Goal: Task Accomplishment & Management: Manage account settings

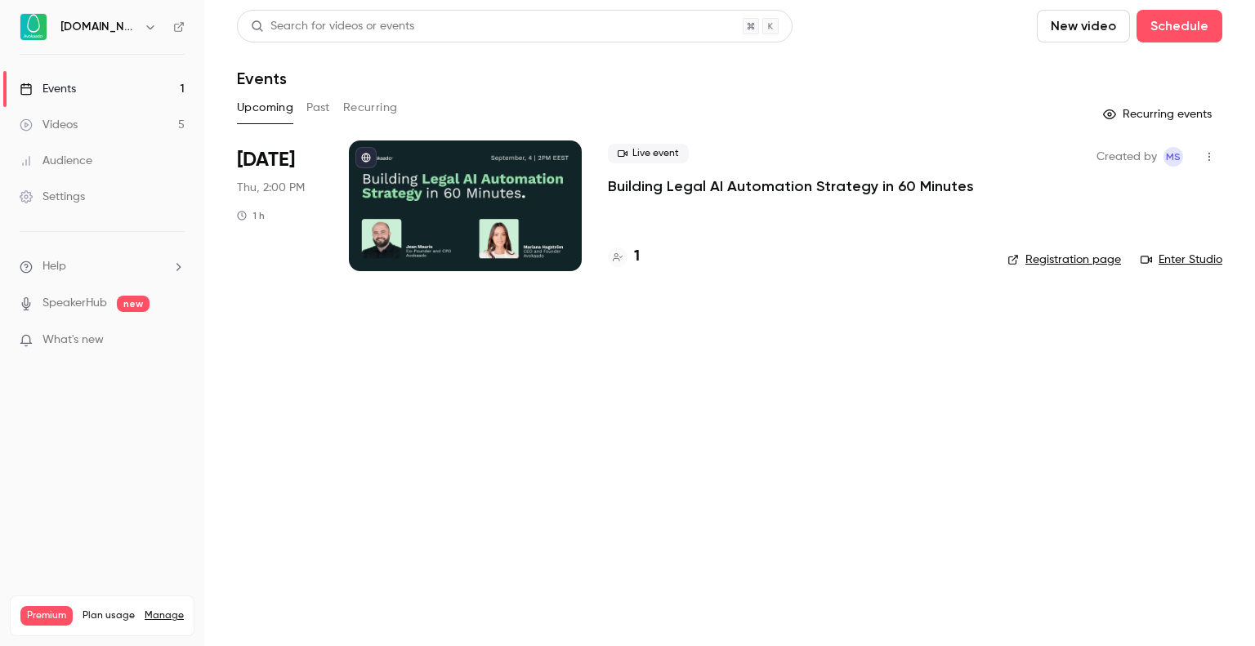
click at [828, 176] on p "Building Legal AI Automation Strategy in 60 Minutes" at bounding box center [791, 186] width 366 height 20
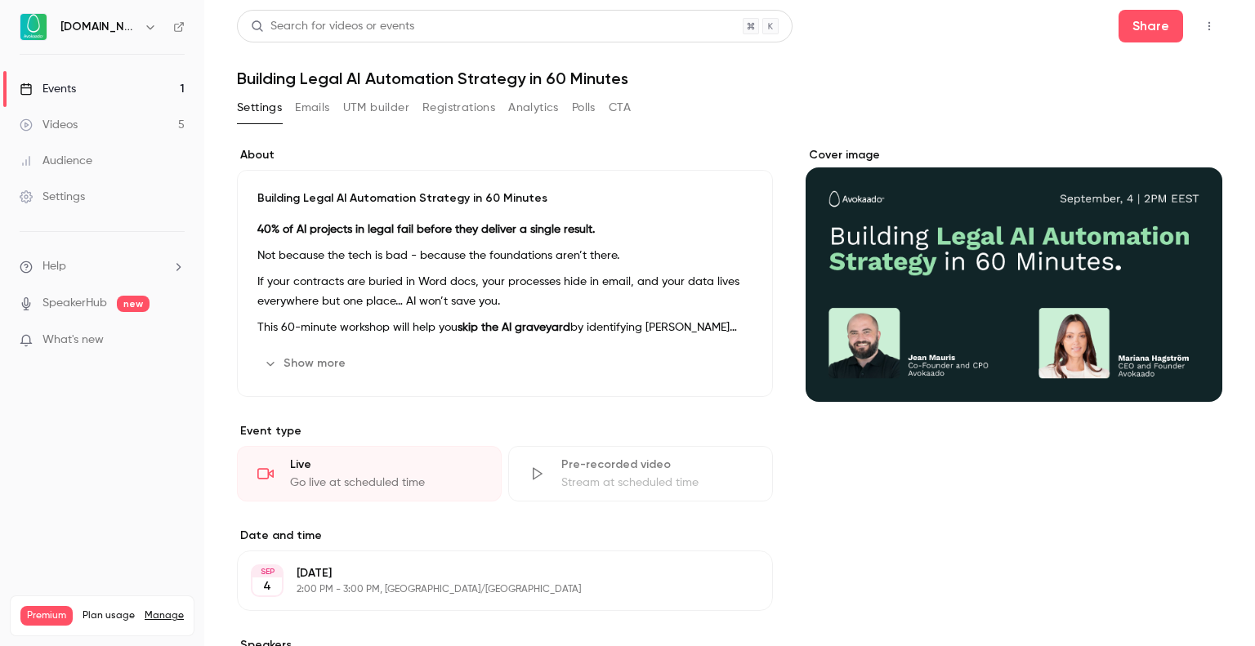
click at [462, 110] on button "Registrations" at bounding box center [458, 108] width 73 height 26
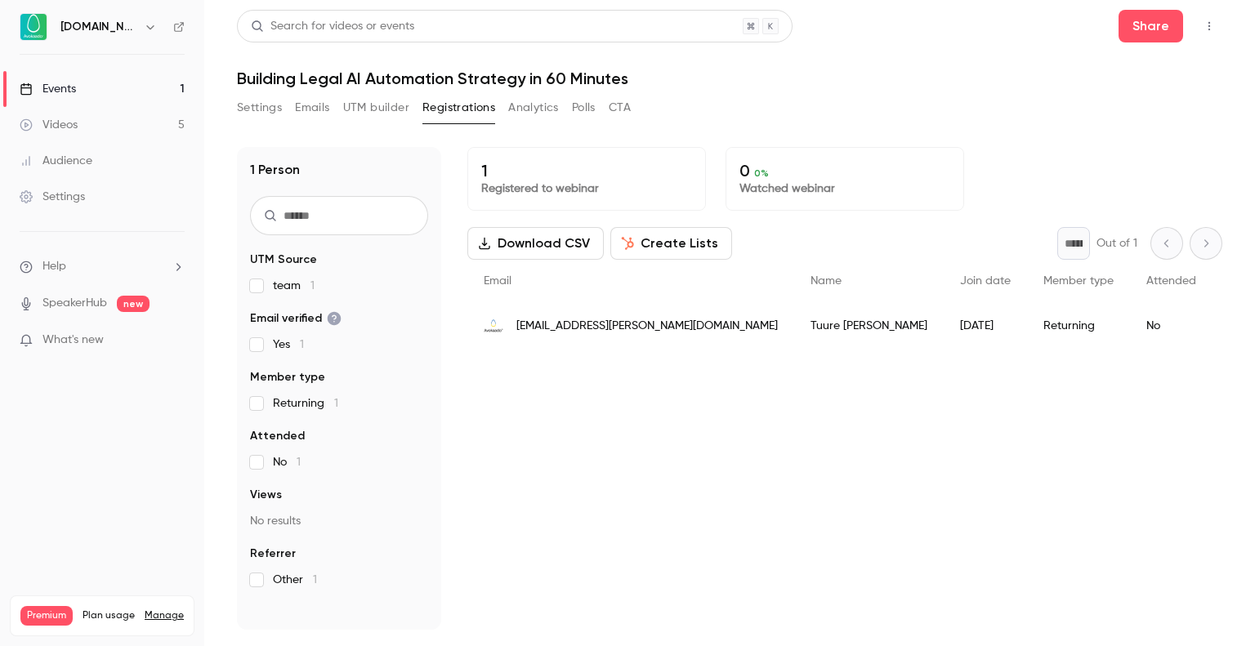
click at [269, 108] on button "Settings" at bounding box center [259, 108] width 45 height 26
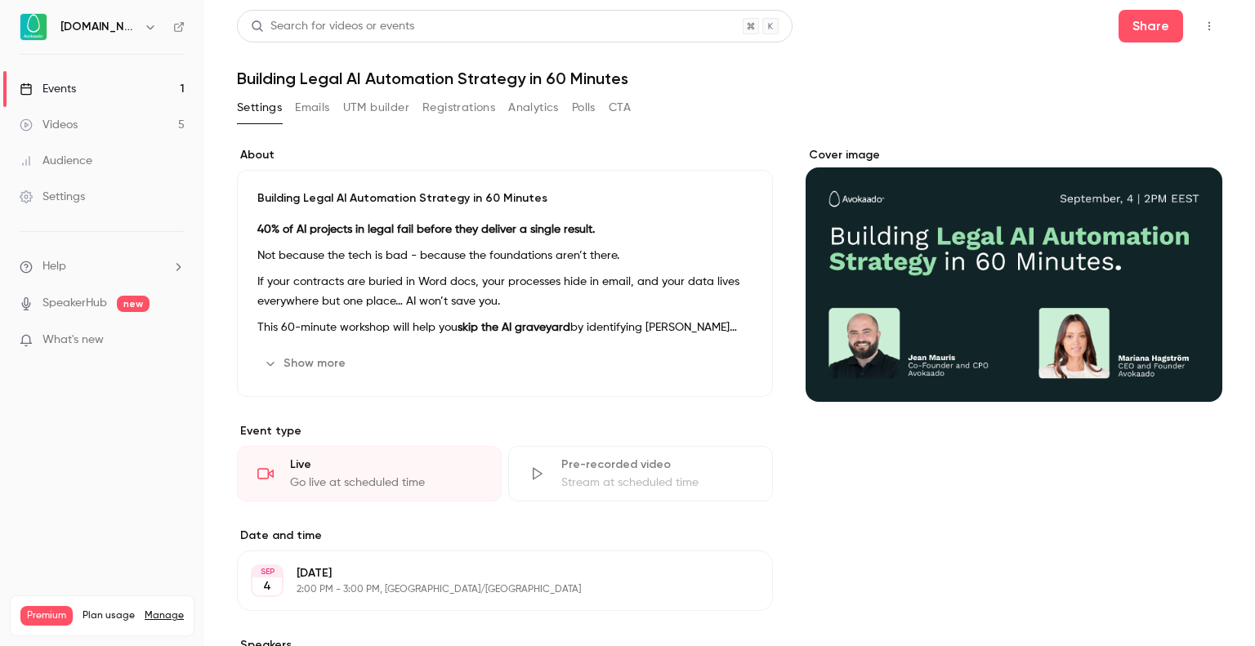
click at [141, 212] on link "Settings" at bounding box center [102, 197] width 204 height 36
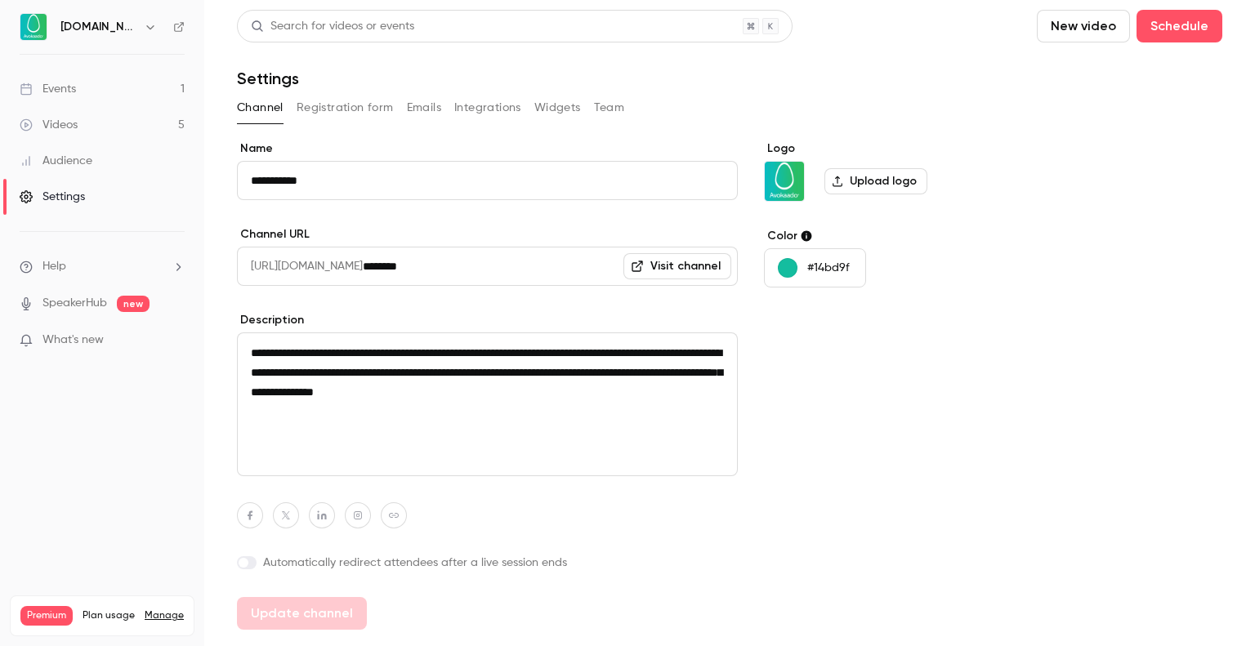
click at [366, 107] on button "Registration form" at bounding box center [345, 108] width 97 height 26
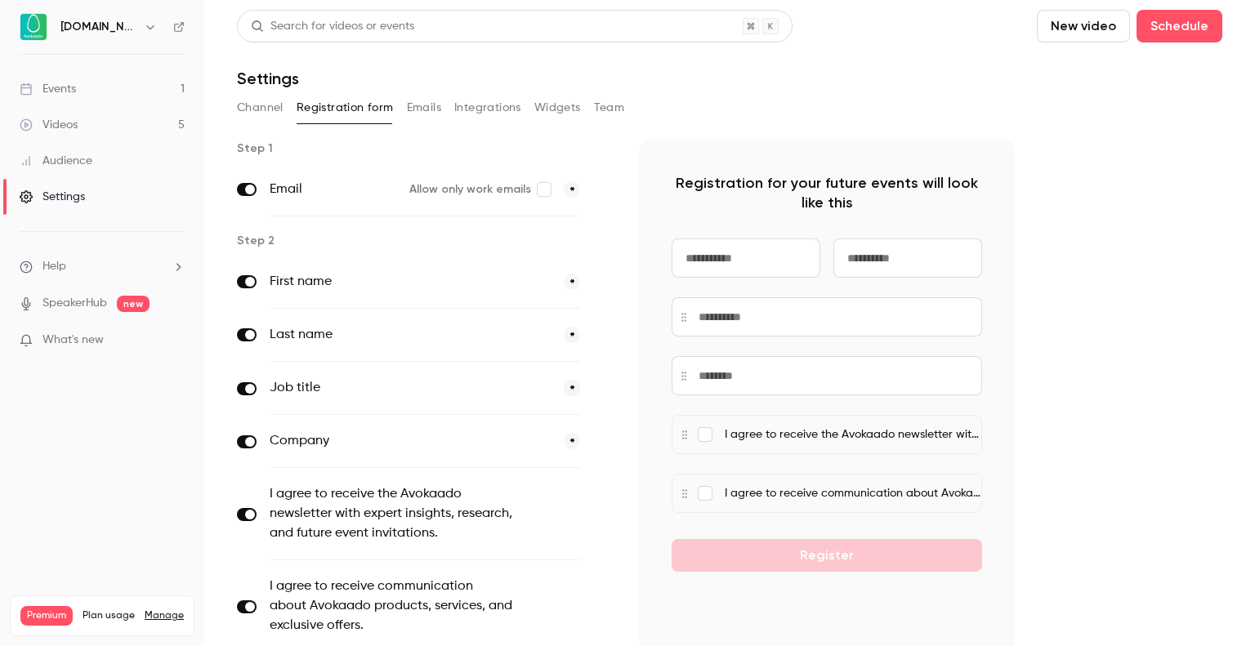
click at [409, 102] on button "Emails" at bounding box center [424, 108] width 34 height 26
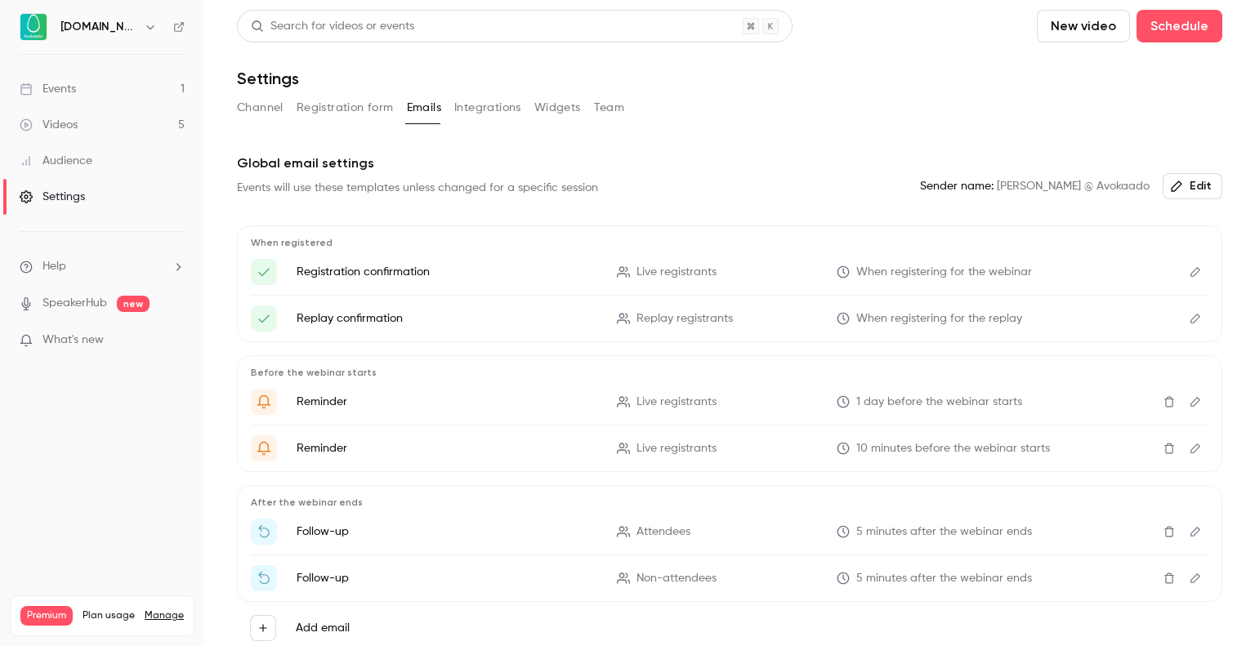
click at [281, 111] on button "Channel" at bounding box center [260, 108] width 47 height 26
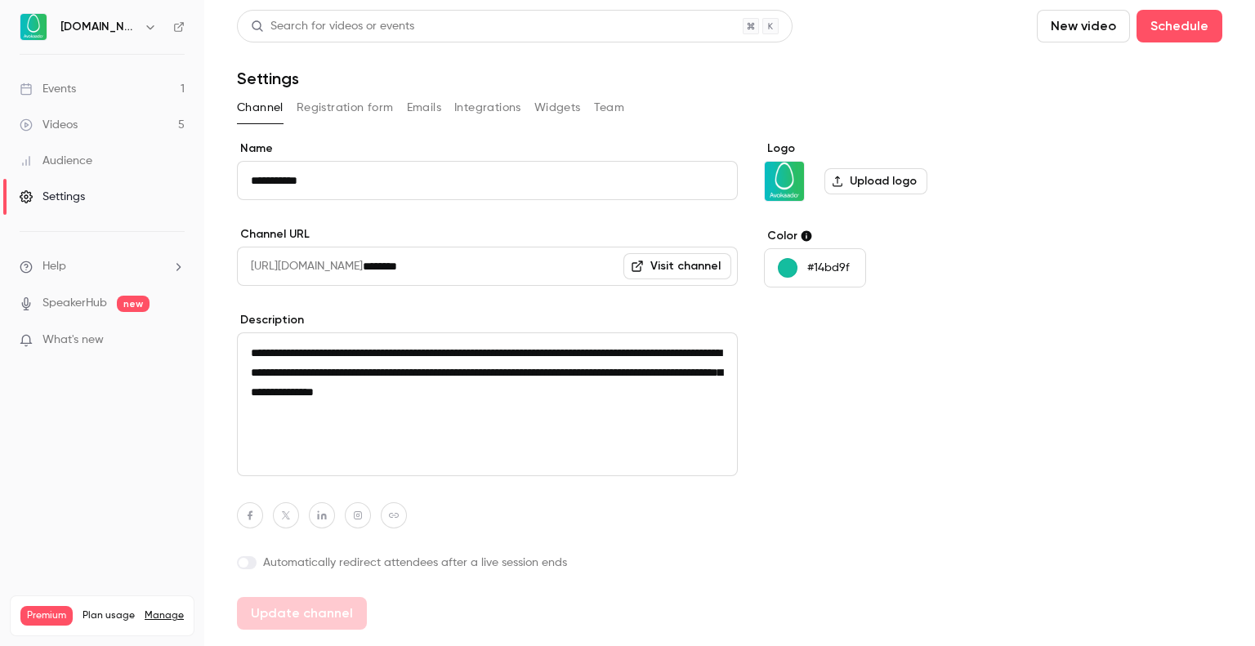
click at [498, 108] on button "Integrations" at bounding box center [487, 108] width 67 height 26
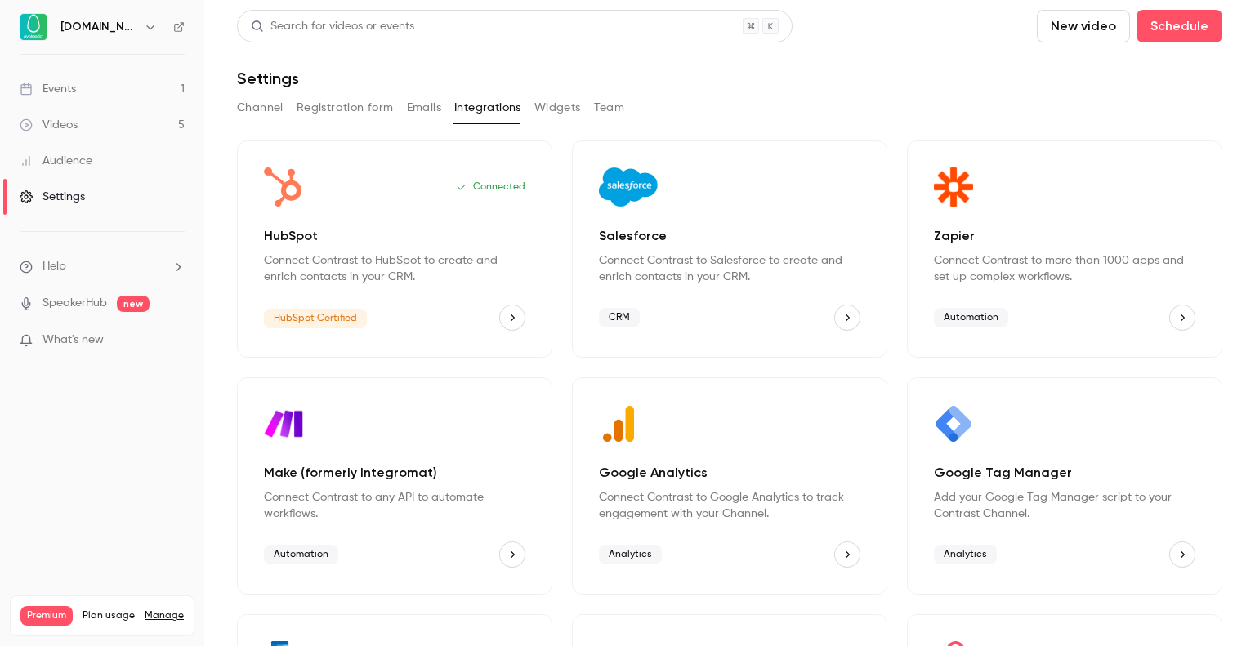
click at [553, 106] on button "Widgets" at bounding box center [557, 108] width 47 height 26
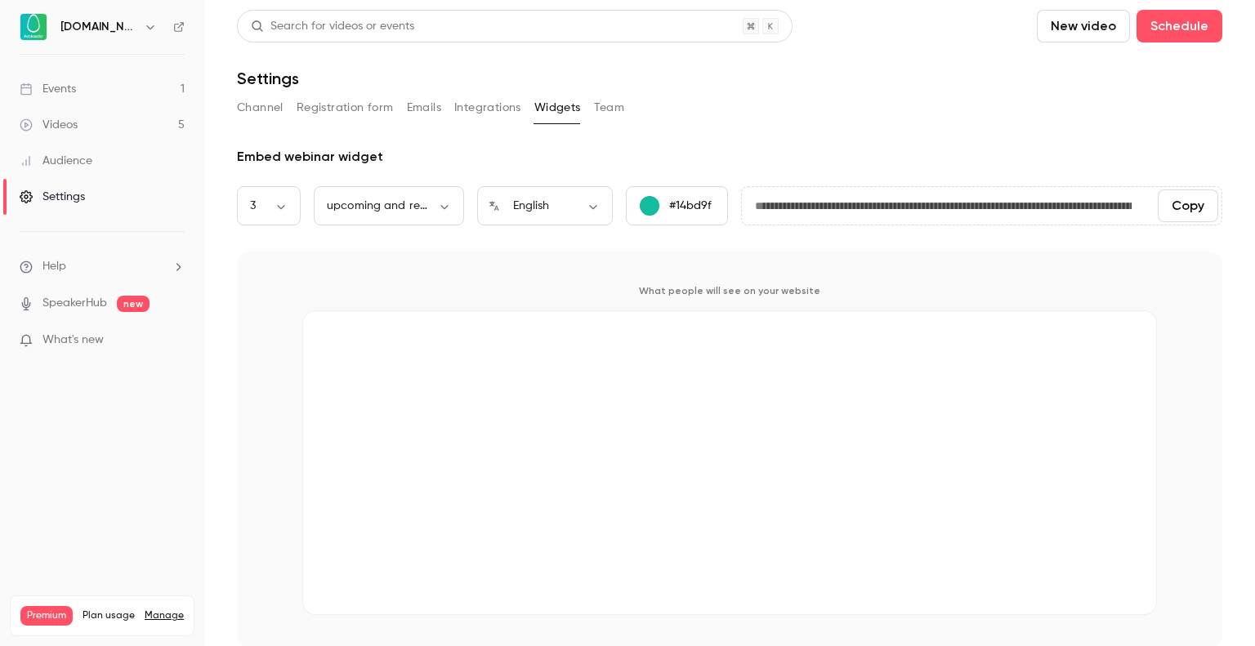
click at [601, 109] on button "Team" at bounding box center [609, 108] width 31 height 26
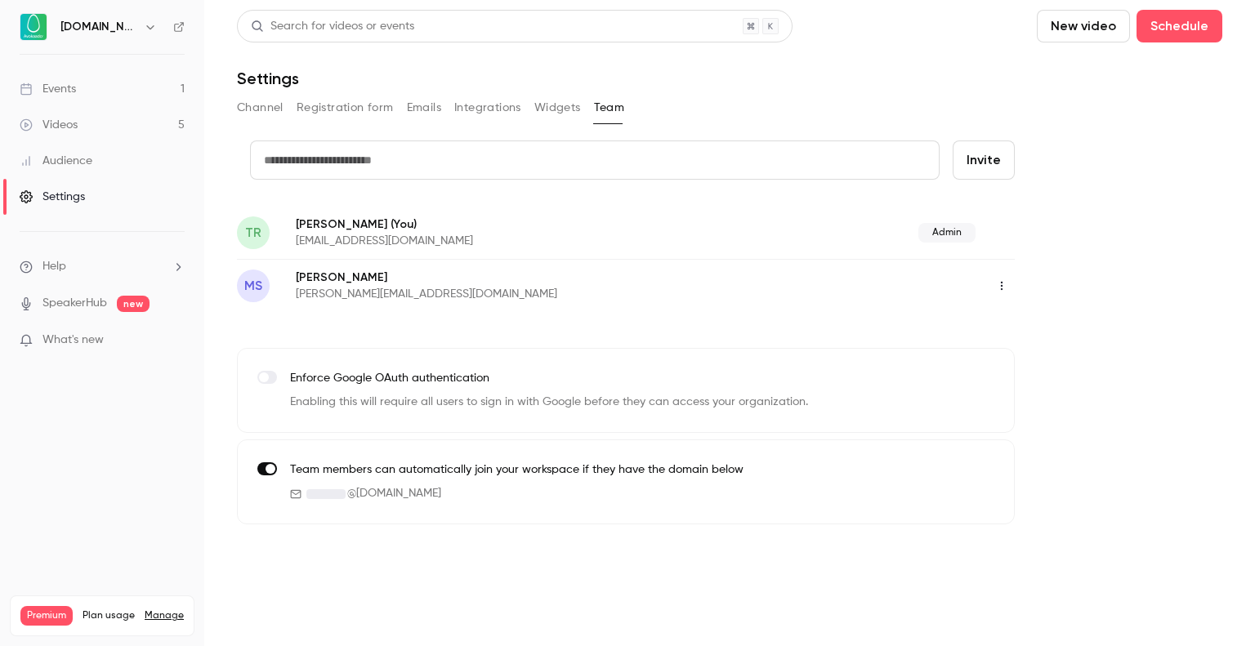
click at [467, 109] on button "Integrations" at bounding box center [487, 108] width 67 height 26
